Goal: Information Seeking & Learning: Understand process/instructions

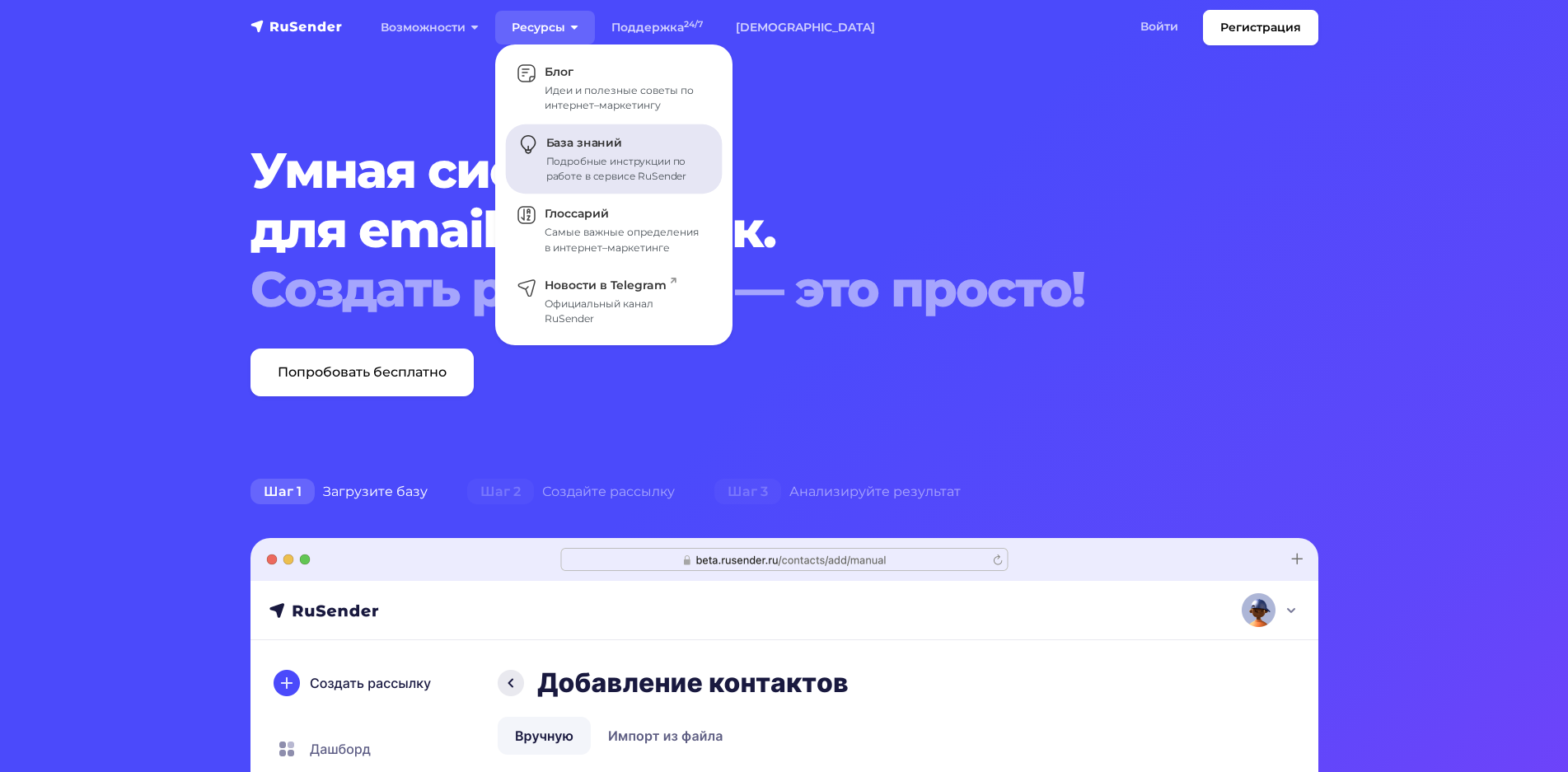
click at [601, 144] on span "База знаний" at bounding box center [585, 143] width 76 height 15
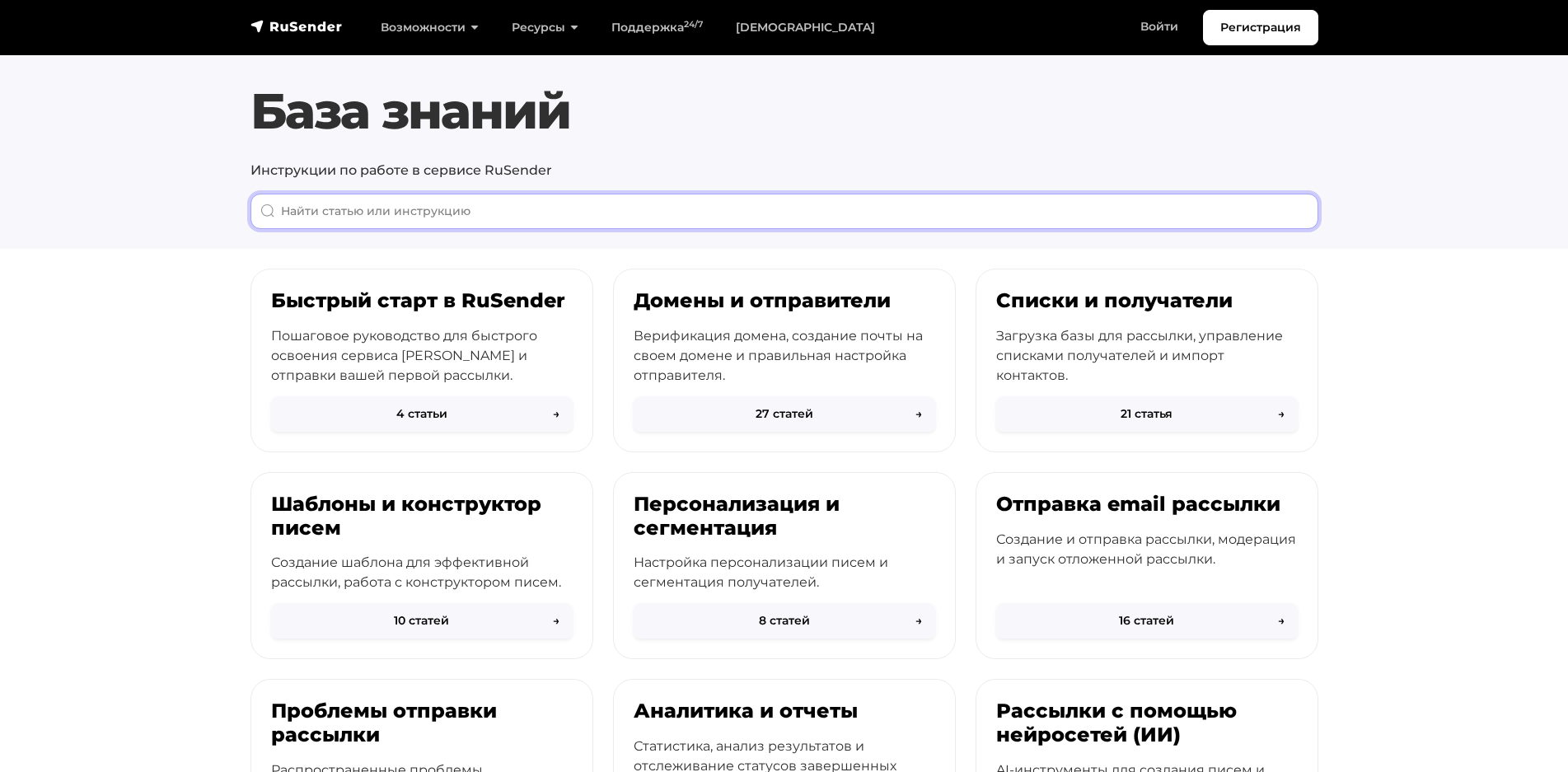
click at [498, 218] on input "When autocomplete results are available use up and down arrows to review and en…" at bounding box center [784, 211] width 1068 height 35
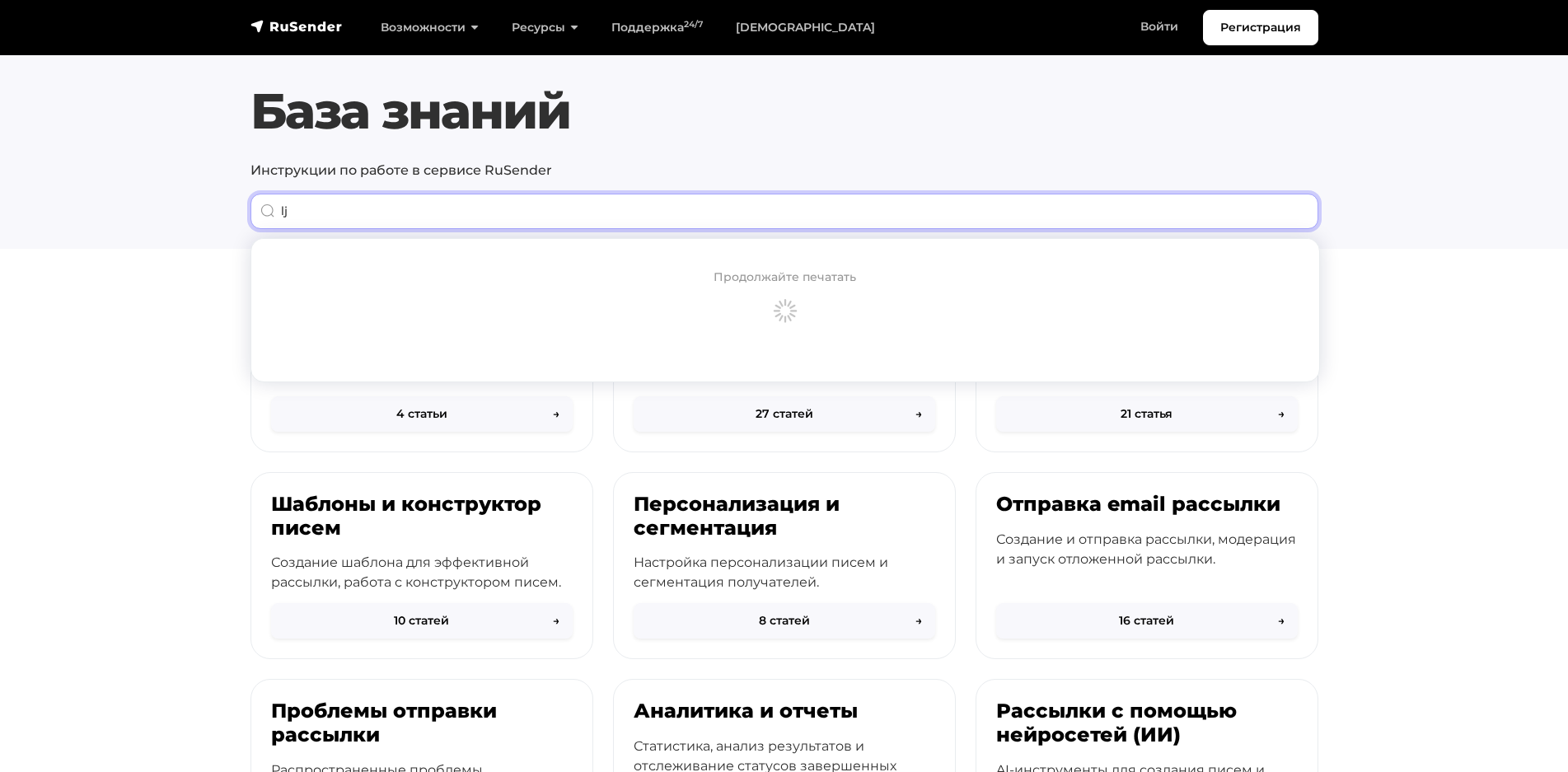
type input "l"
type input "Досыл"
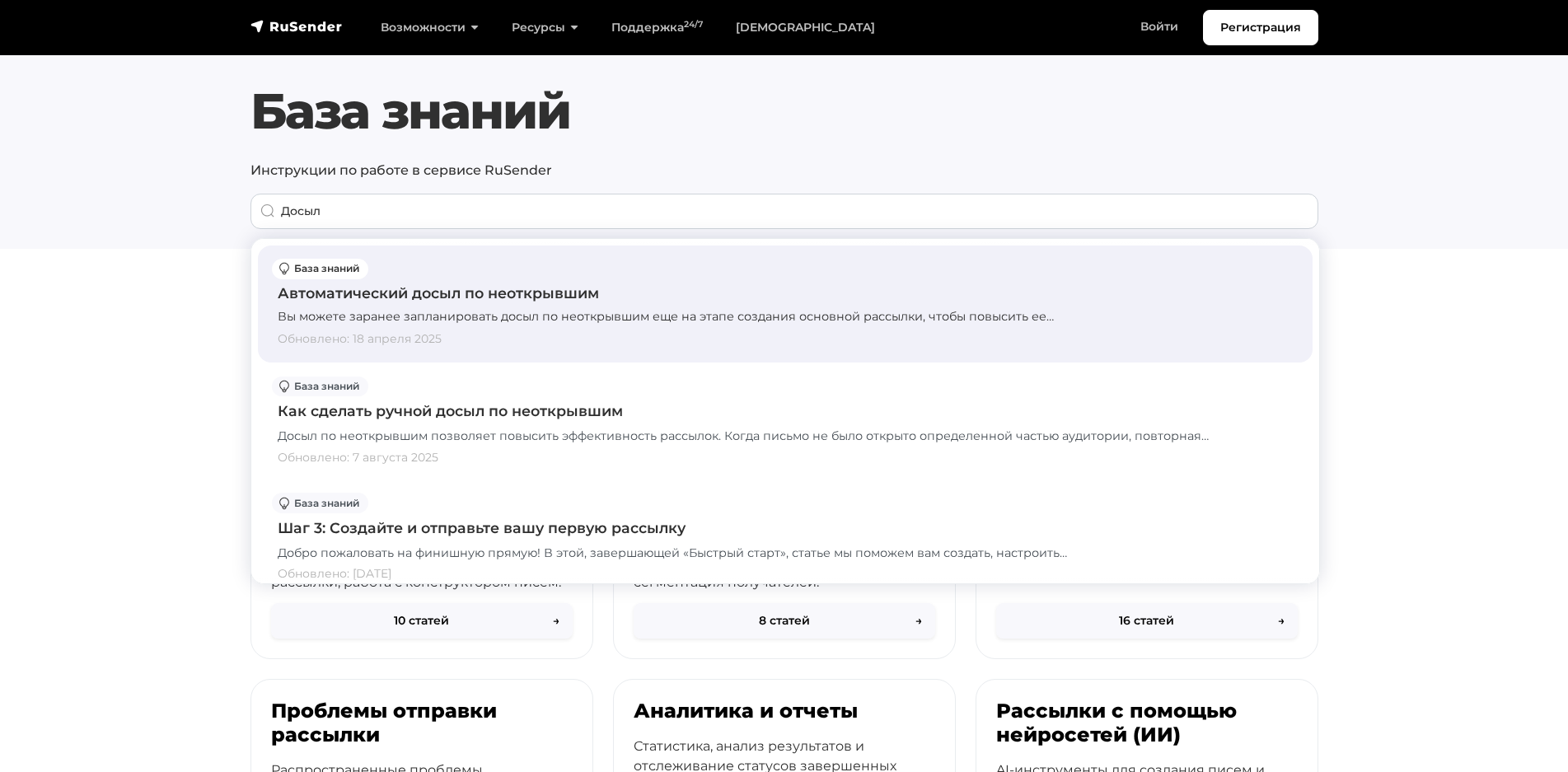
click at [548, 302] on div "Автоматический досыл по неоткрывшим" at bounding box center [785, 293] width 1015 height 22
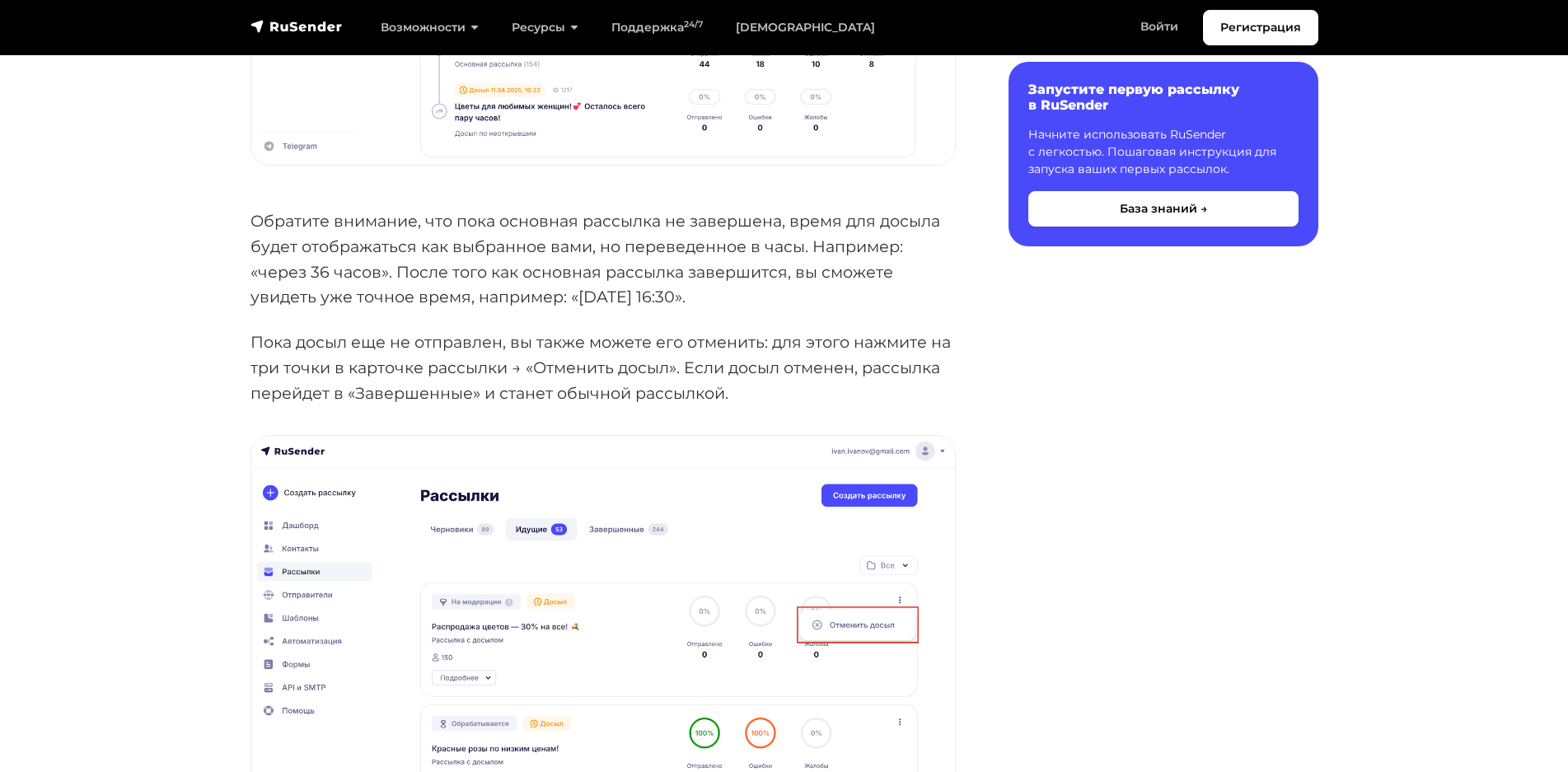
scroll to position [2100, 0]
